Goal: Information Seeking & Learning: Learn about a topic

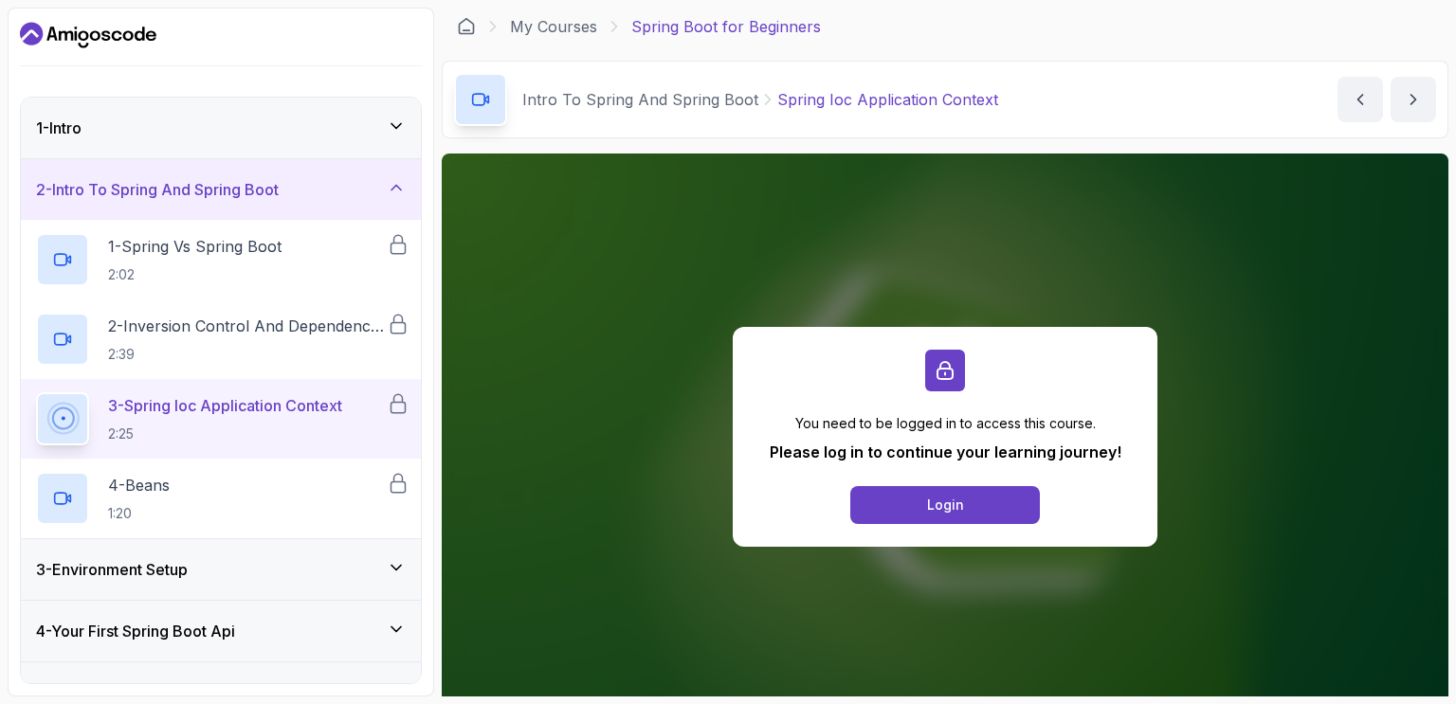
scroll to position [130, 0]
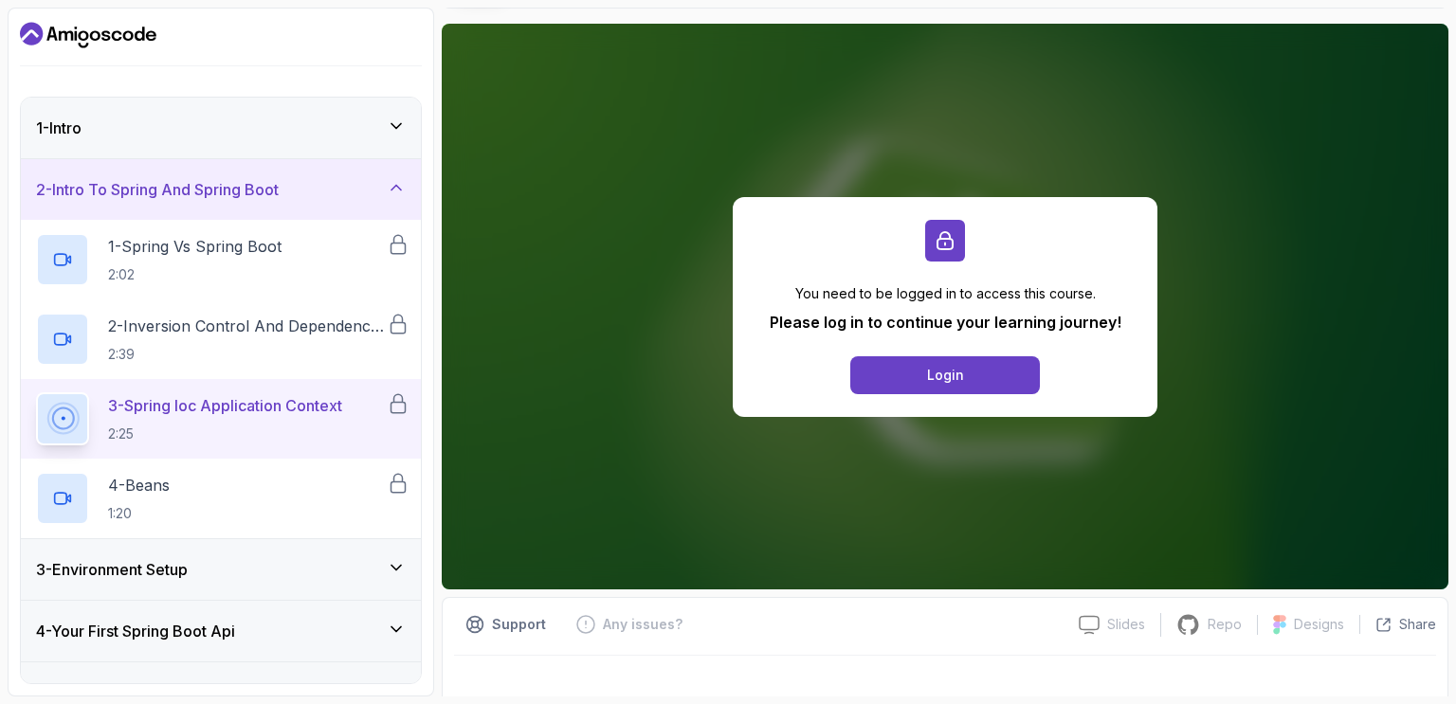
click at [397, 122] on icon at bounding box center [396, 126] width 19 height 19
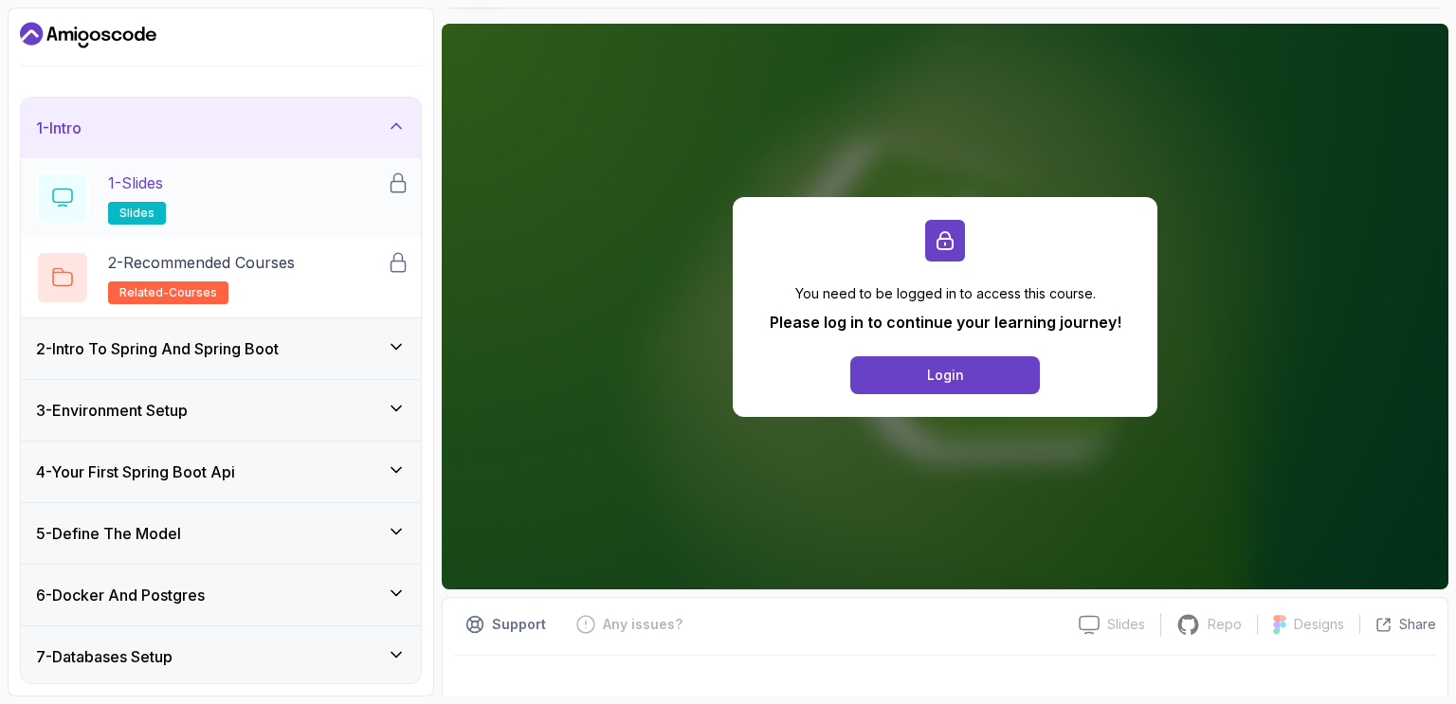
click at [127, 209] on span "slides" at bounding box center [136, 213] width 35 height 15
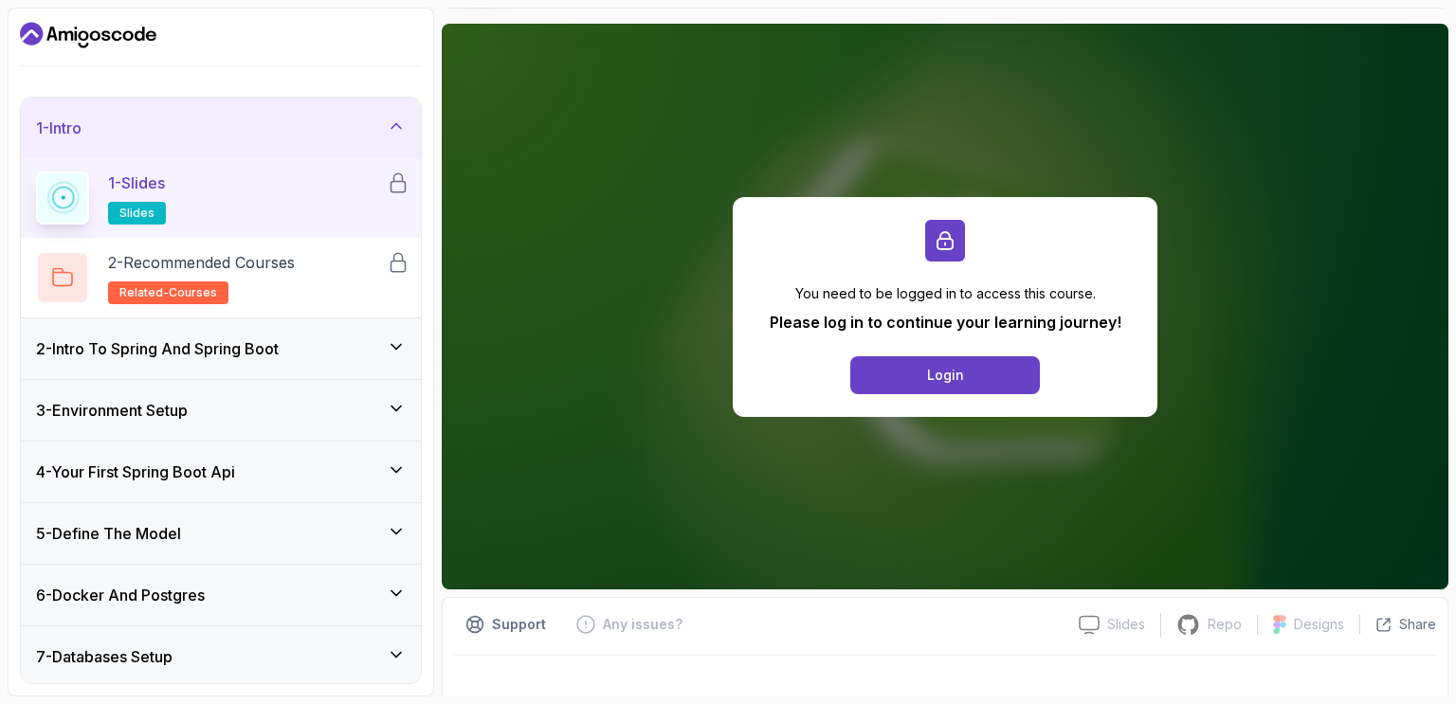
click at [127, 209] on span "slides" at bounding box center [136, 213] width 35 height 15
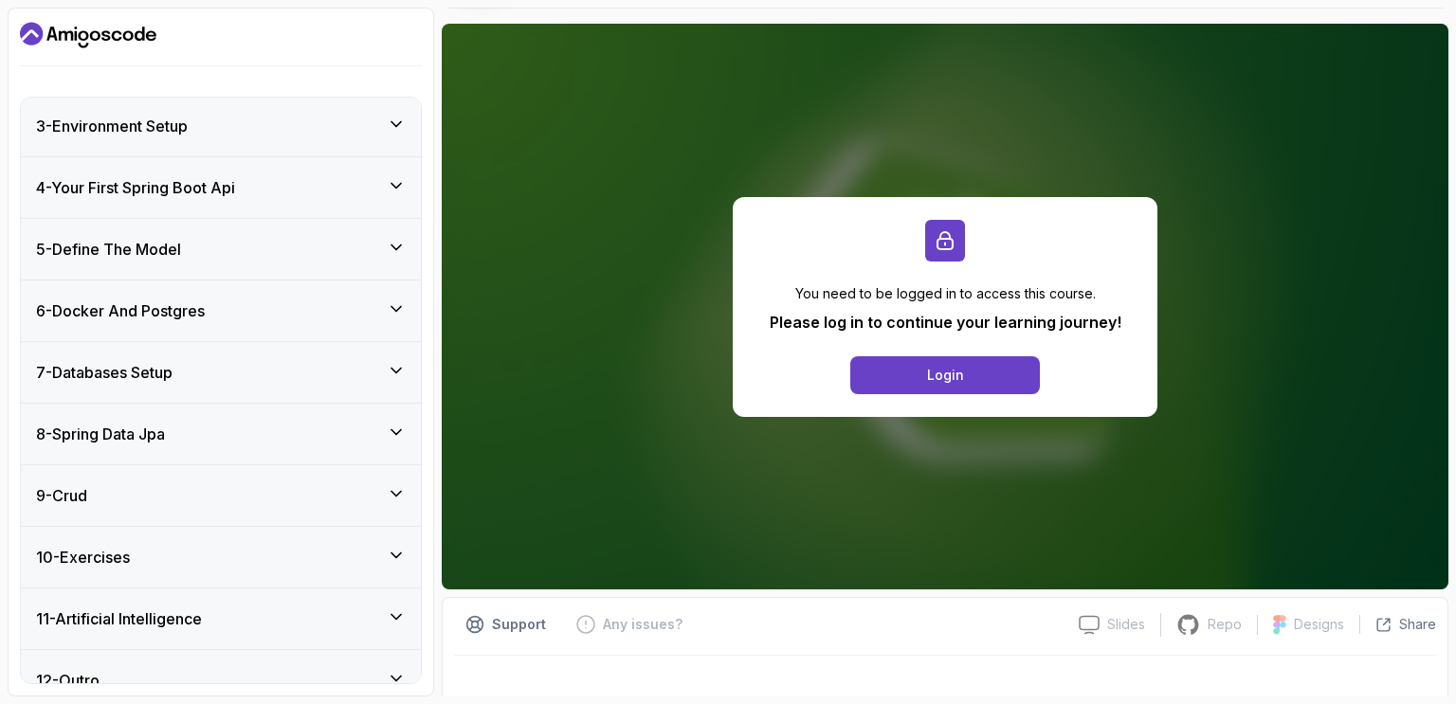
scroll to position [308, 0]
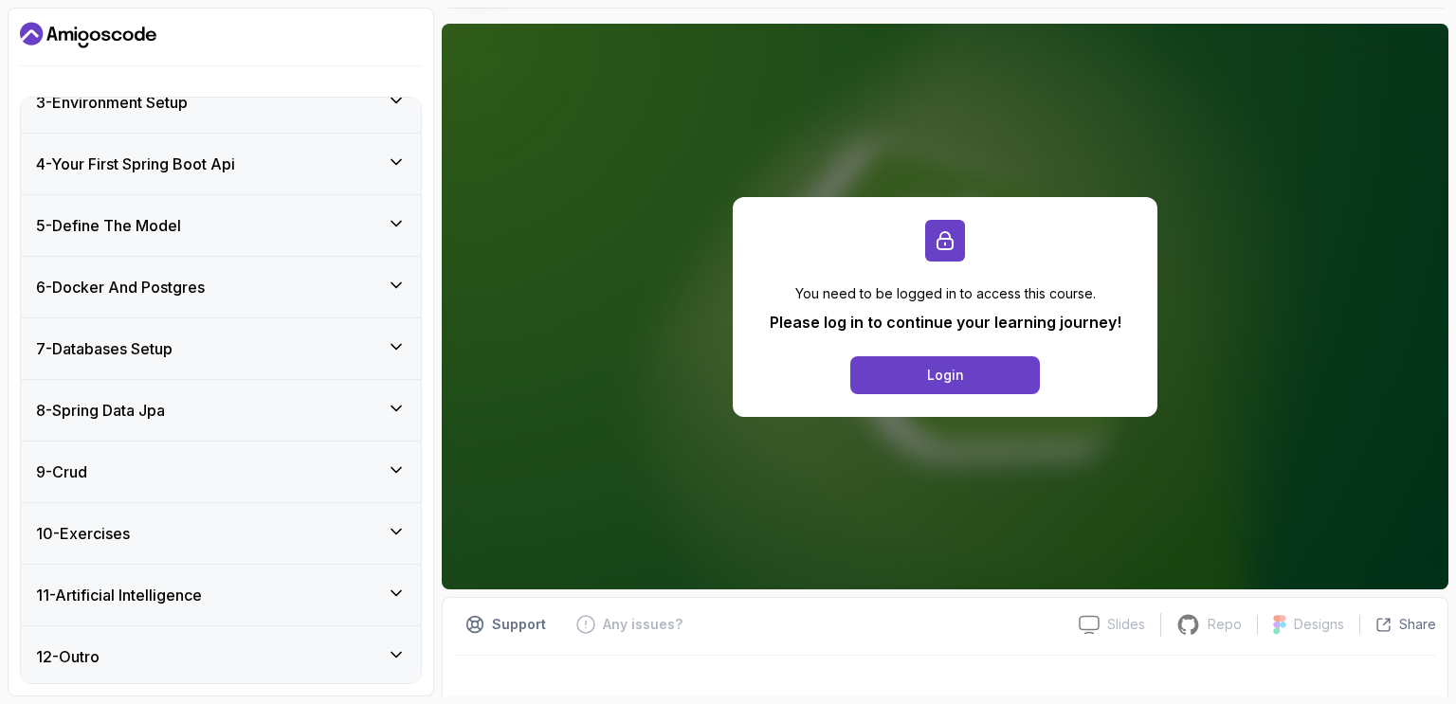
click at [399, 402] on icon at bounding box center [396, 408] width 19 height 19
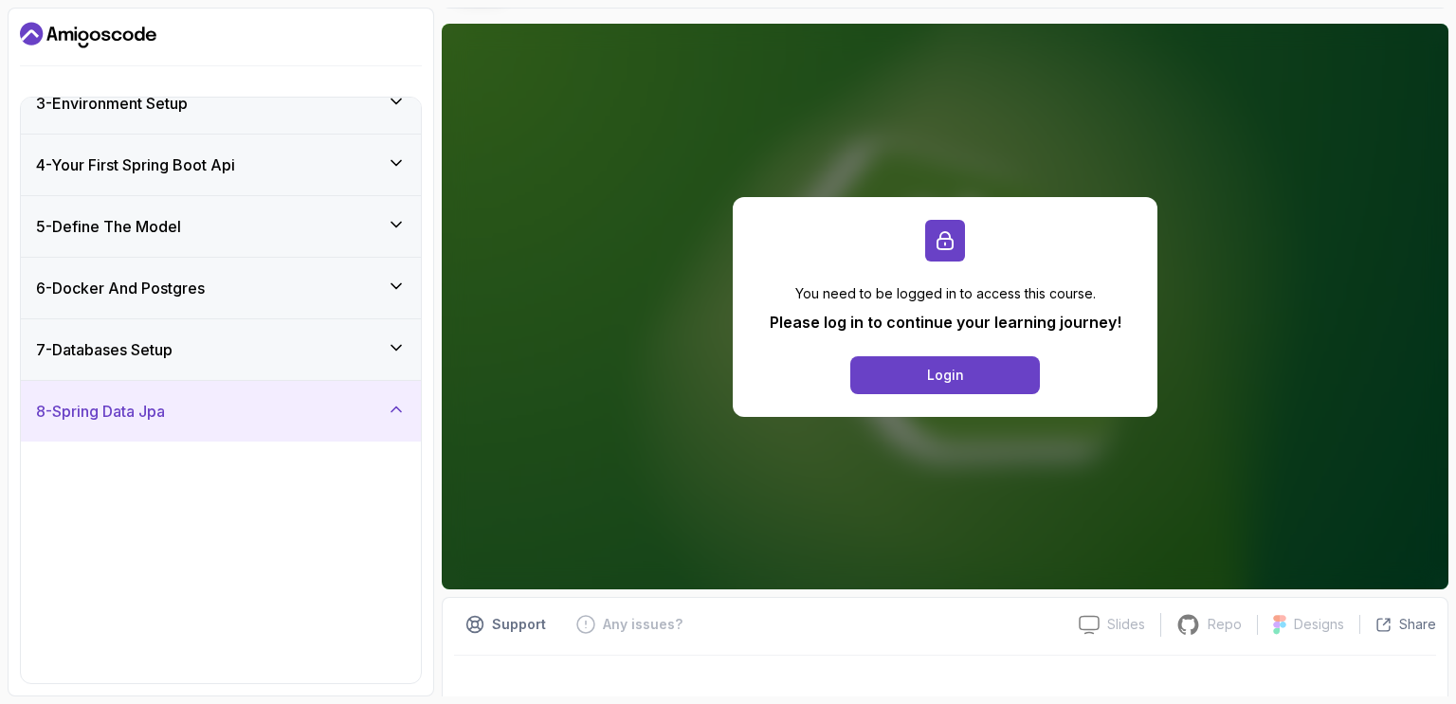
scroll to position [149, 0]
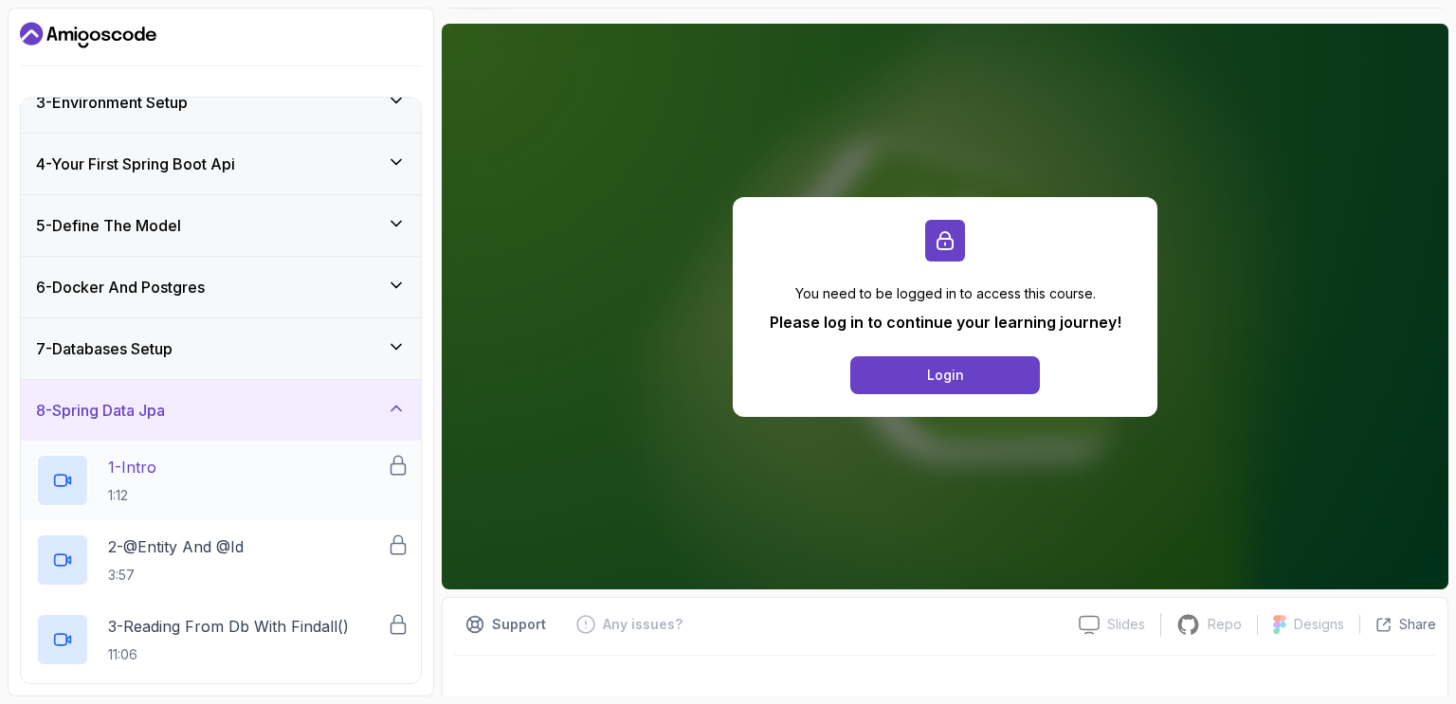
click at [146, 467] on p "1 - Intro" at bounding box center [132, 467] width 48 height 23
